Goal: Obtain resource: Obtain resource

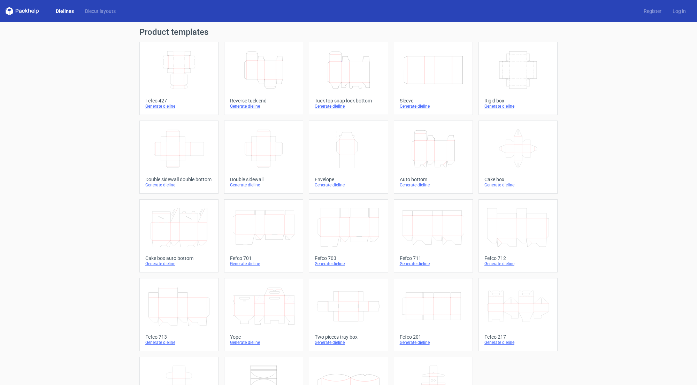
click at [265, 74] on icon "Height Depth Width" at bounding box center [264, 70] width 62 height 39
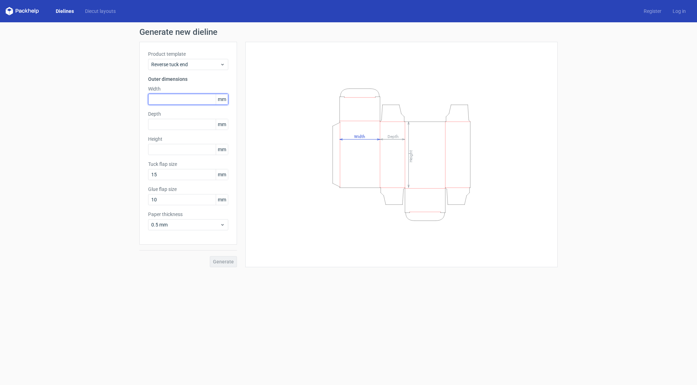
click at [181, 100] on input "text" at bounding box center [188, 99] width 80 height 11
type input "85"
type input "35"
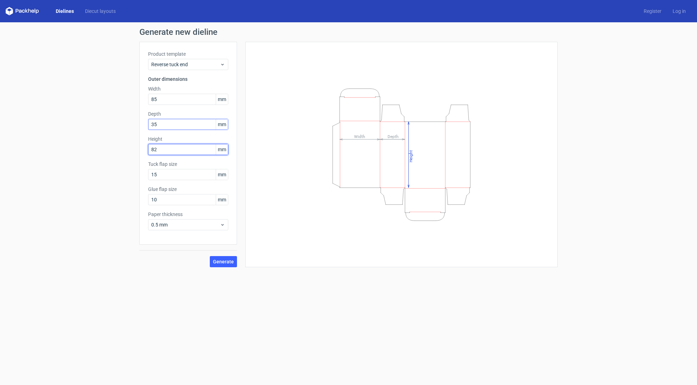
type input "82"
click at [171, 126] on input "35" at bounding box center [188, 124] width 80 height 11
click at [228, 262] on span "Generate" at bounding box center [223, 261] width 21 height 5
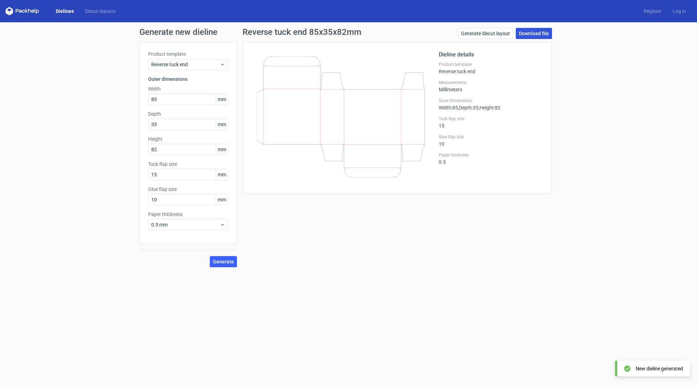
click at [537, 33] on link "Download file" at bounding box center [534, 33] width 36 height 11
